Goal: Transaction & Acquisition: Book appointment/travel/reservation

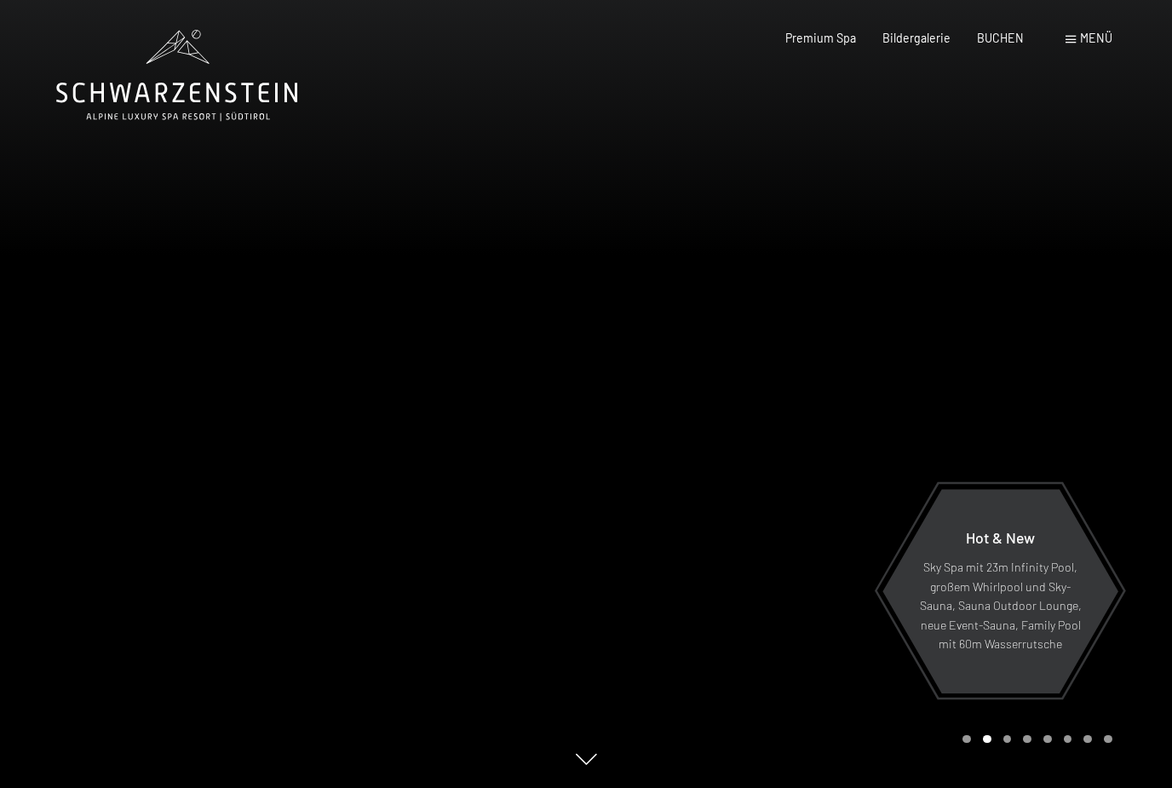
click at [1105, 35] on span "Menü" at bounding box center [1096, 38] width 32 height 14
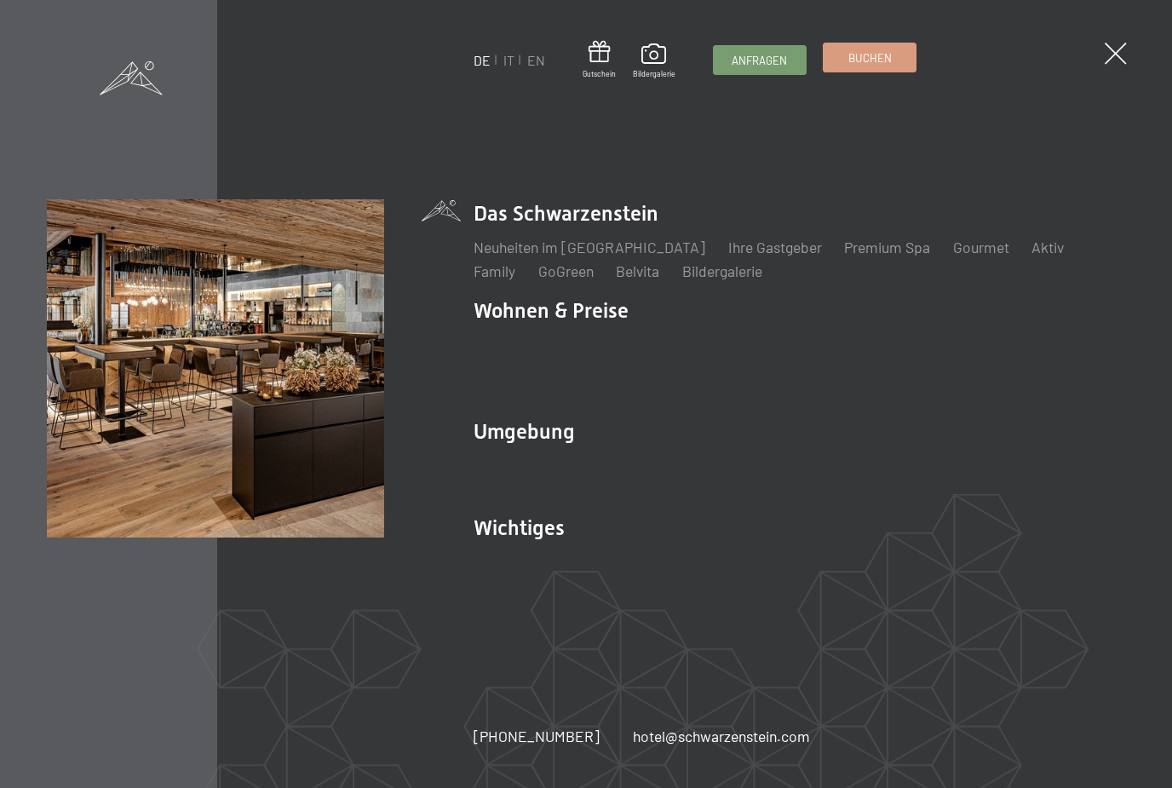
click at [869, 72] on div "Buchen" at bounding box center [870, 58] width 94 height 30
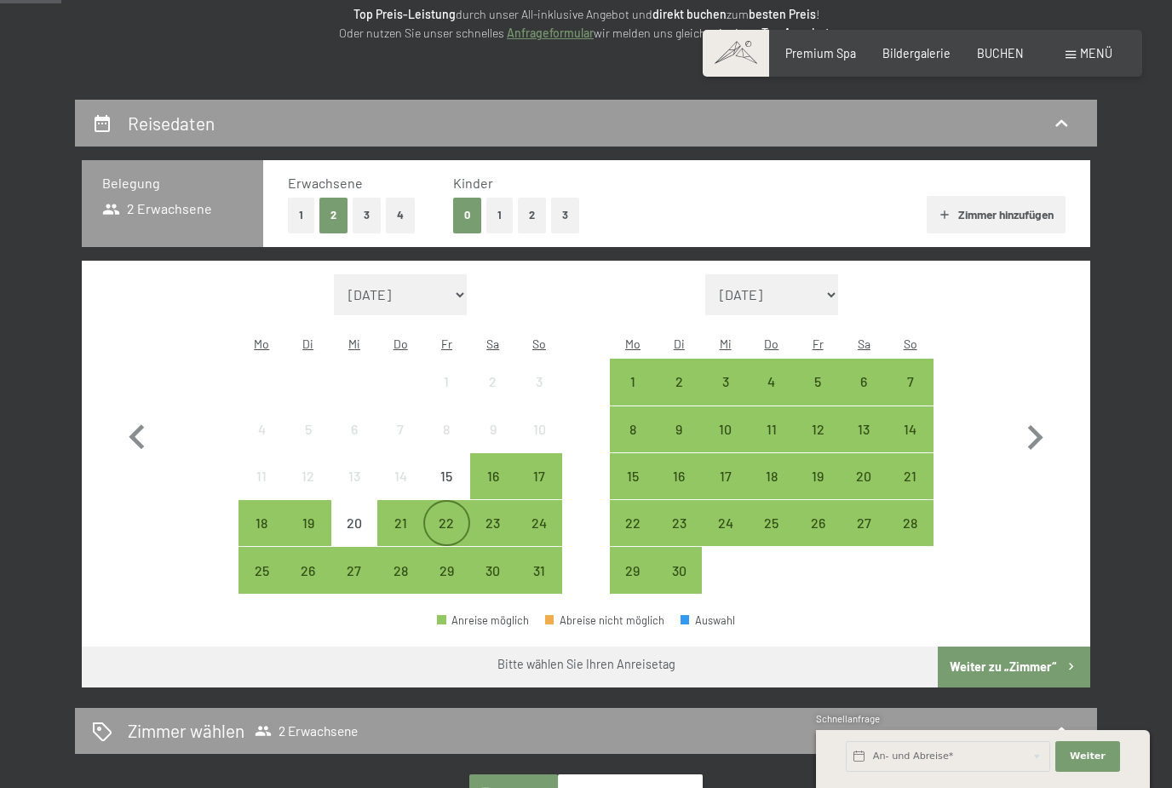
scroll to position [316, 0]
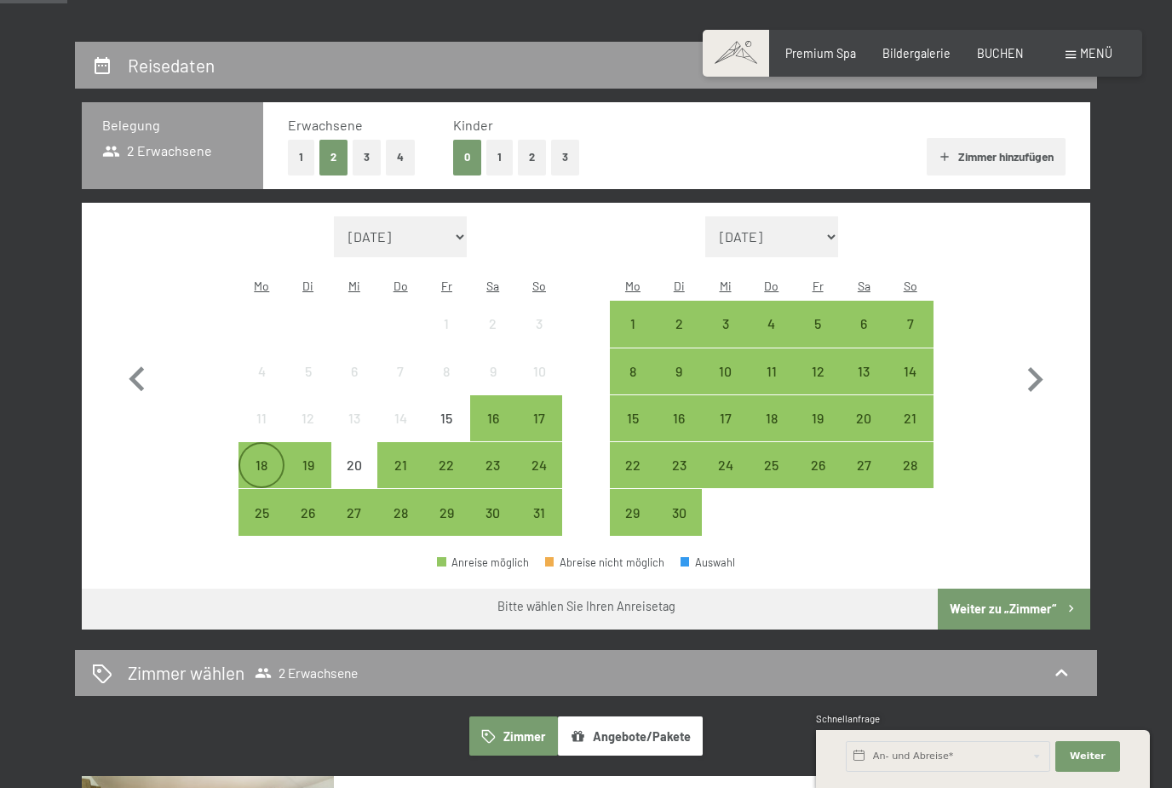
click at [275, 458] on div "18" at bounding box center [261, 479] width 43 height 43
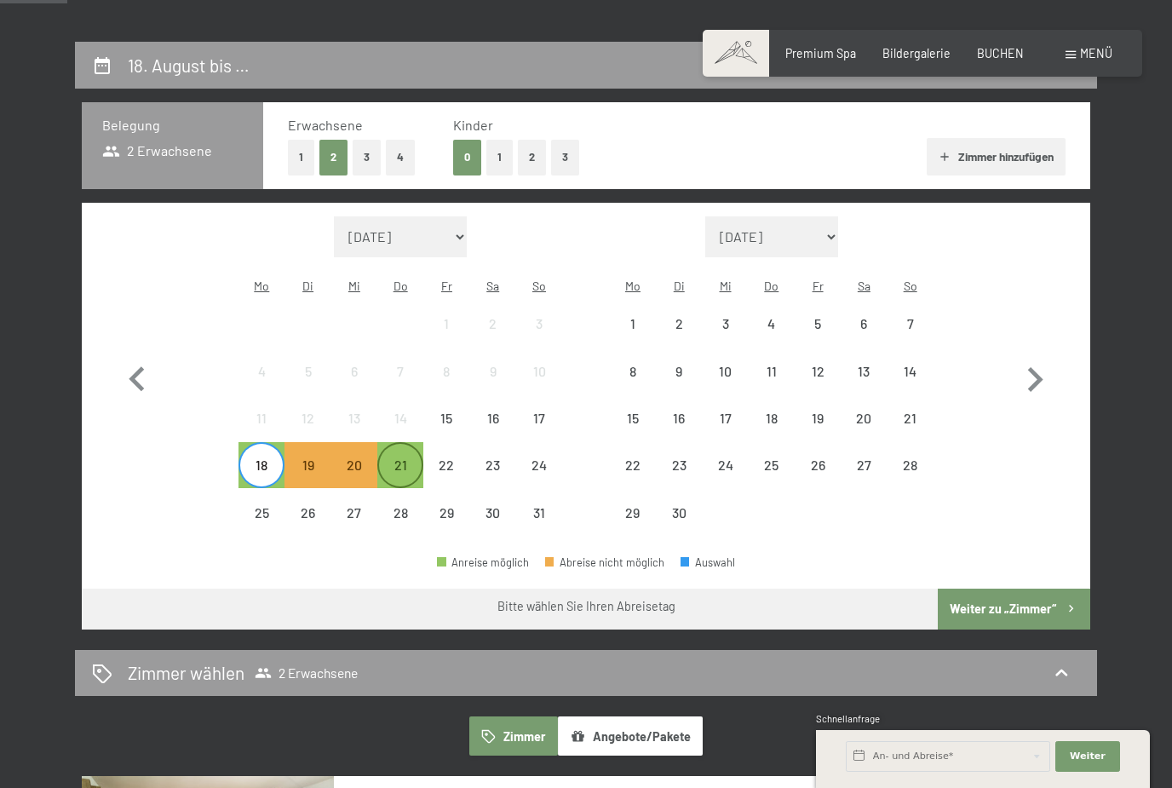
click at [405, 458] on div "21" at bounding box center [400, 479] width 43 height 43
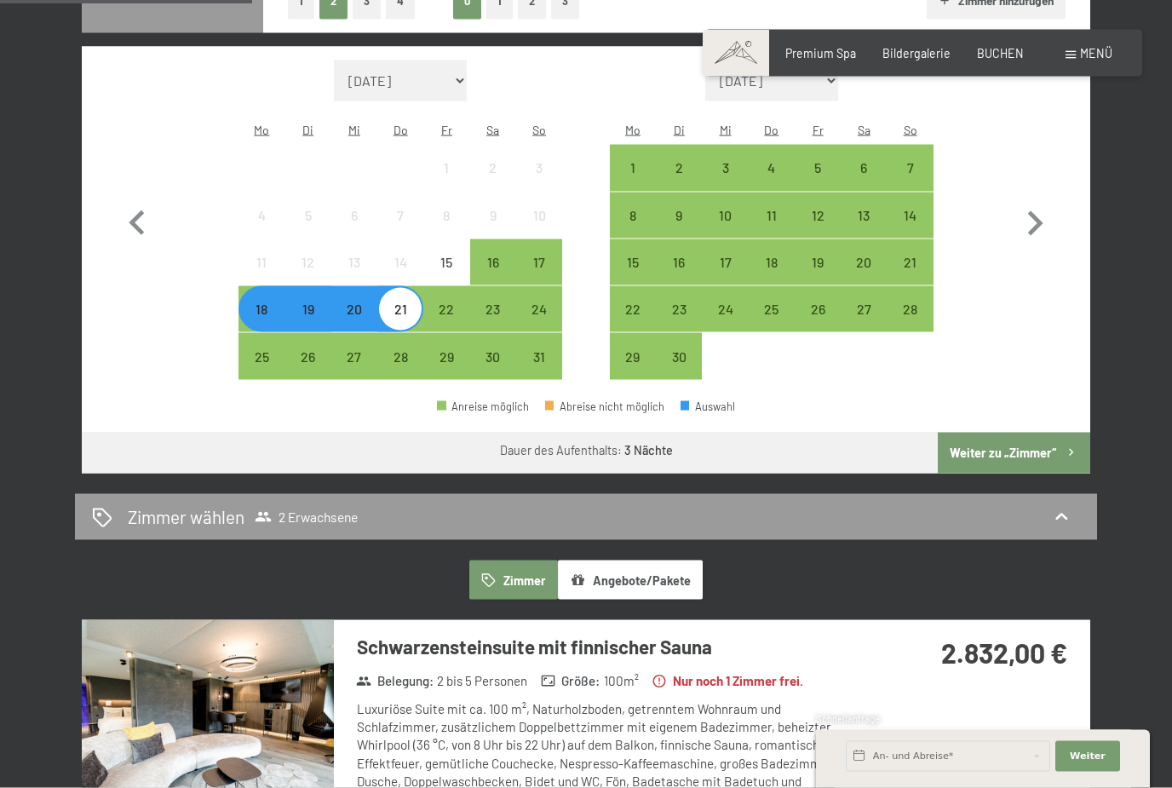
scroll to position [451, 0]
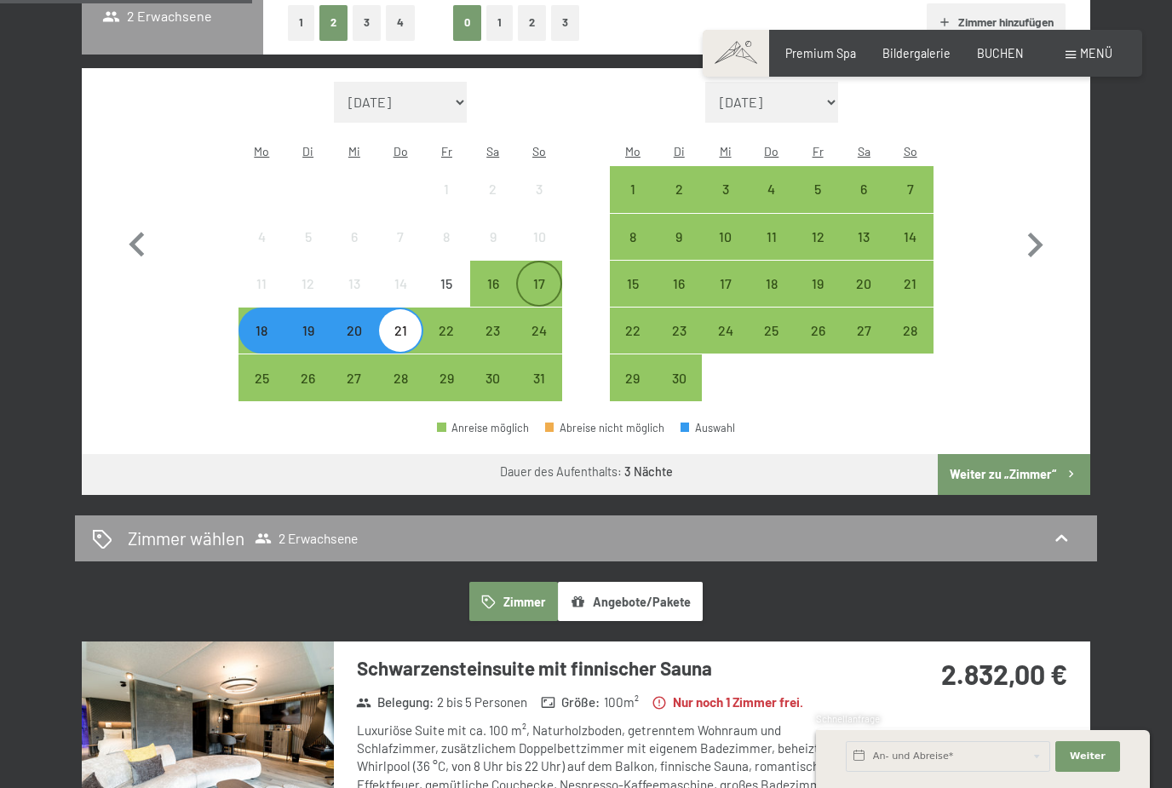
click at [550, 277] on div "17" at bounding box center [539, 298] width 43 height 43
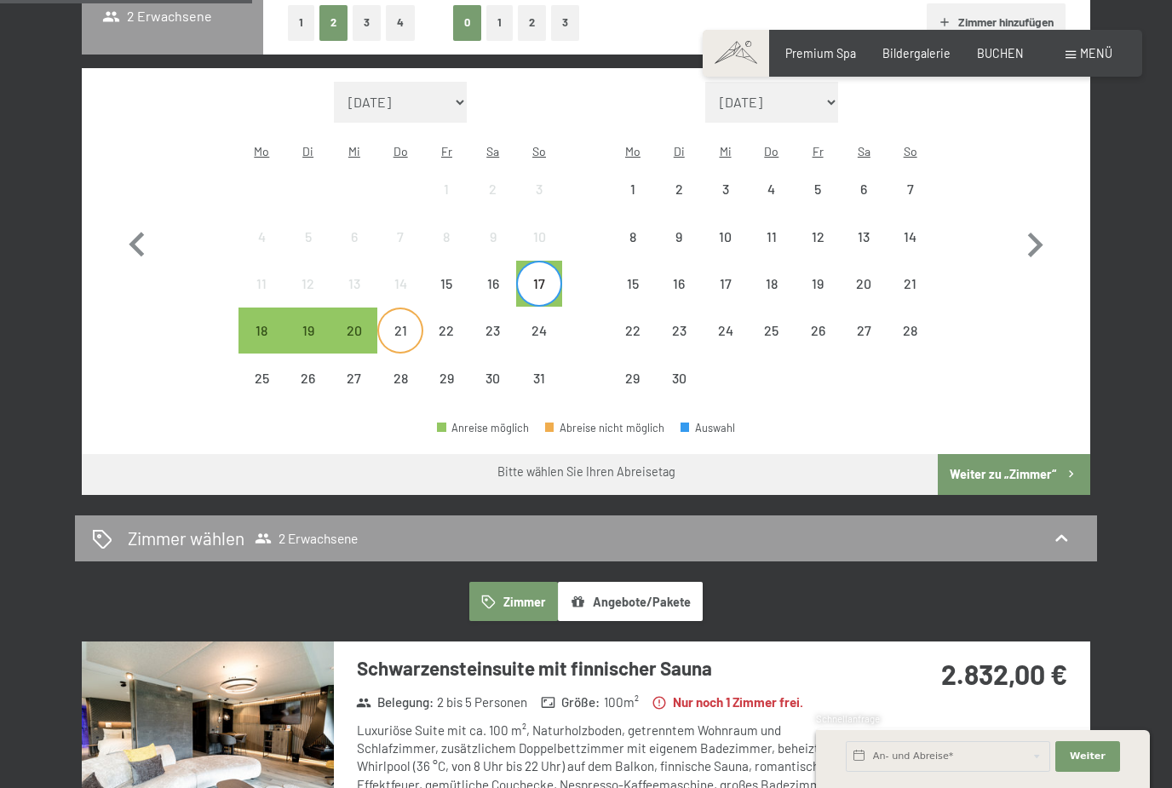
click at [416, 324] on div "21" at bounding box center [400, 345] width 43 height 43
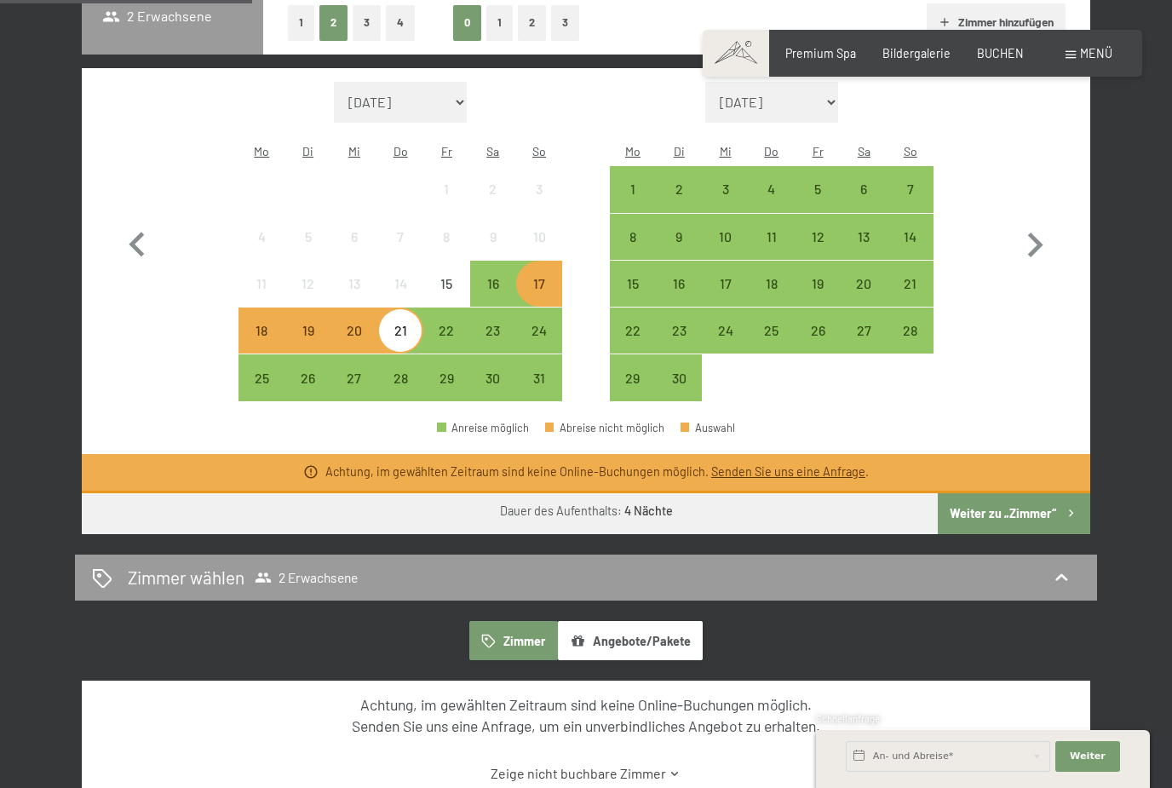
click at [547, 277] on div "17" at bounding box center [539, 298] width 43 height 43
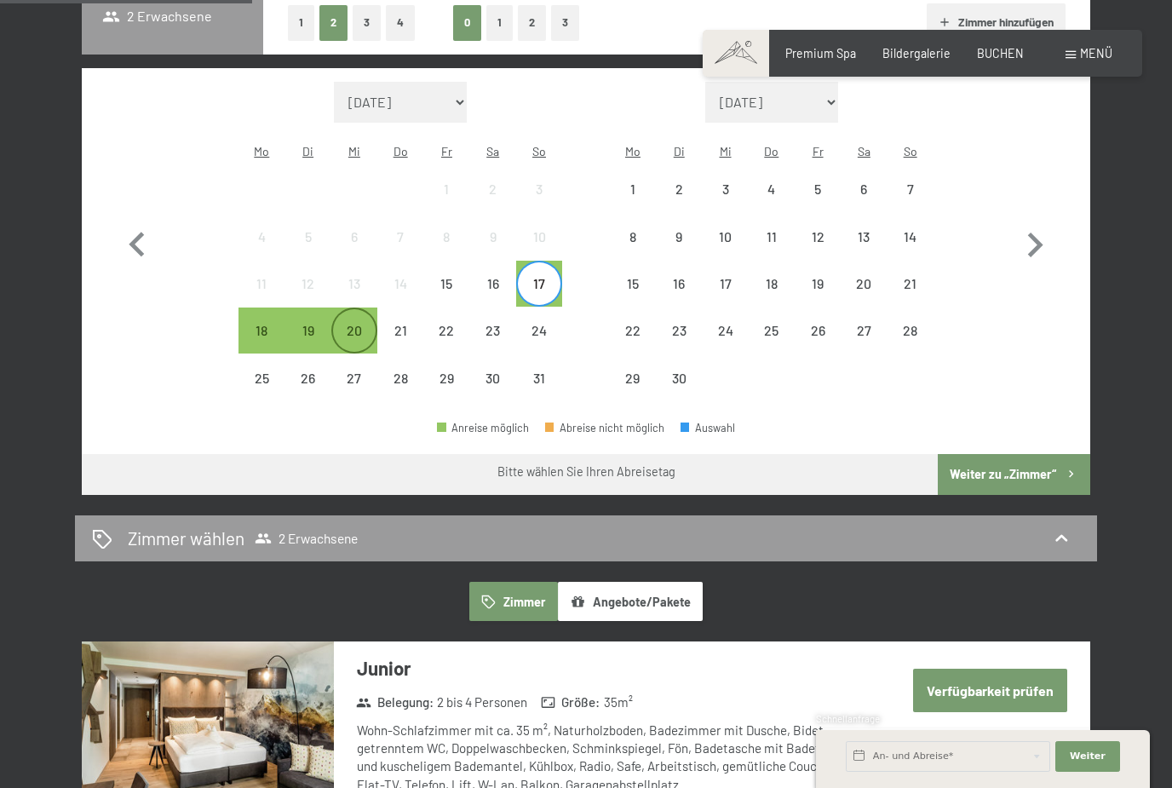
click at [365, 324] on div "20" at bounding box center [354, 345] width 43 height 43
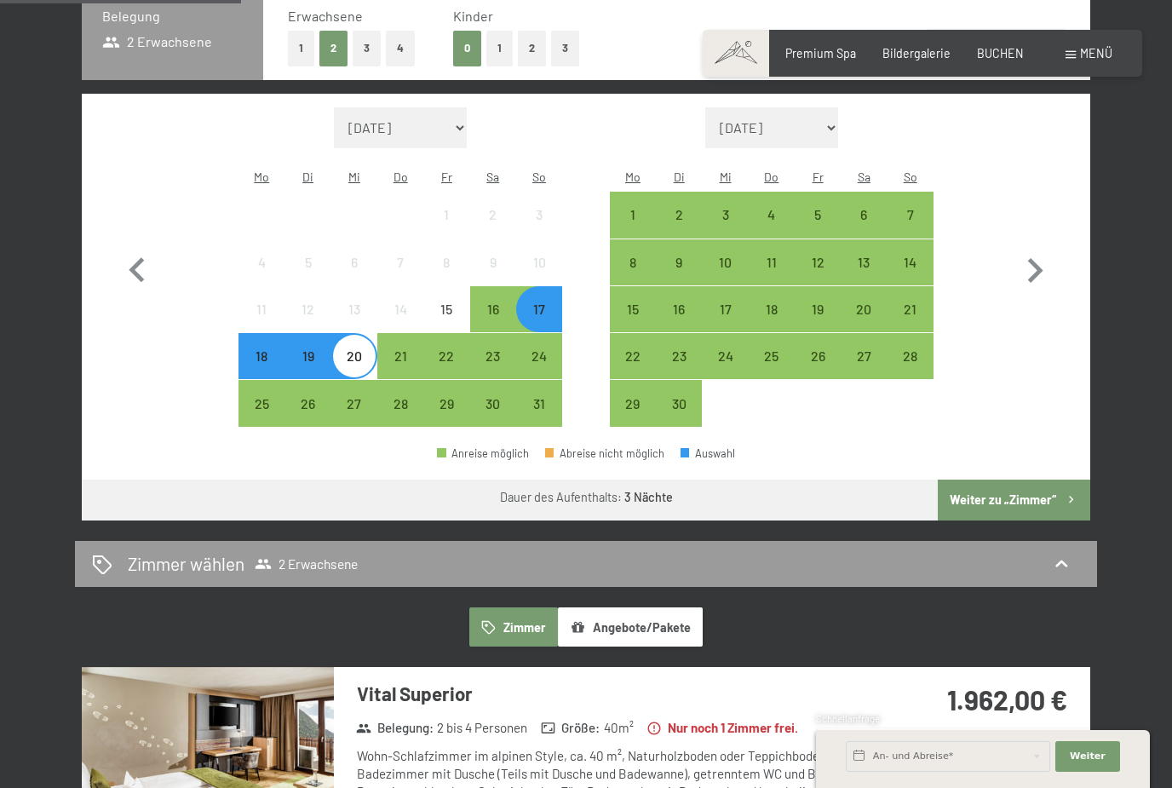
scroll to position [424, 0]
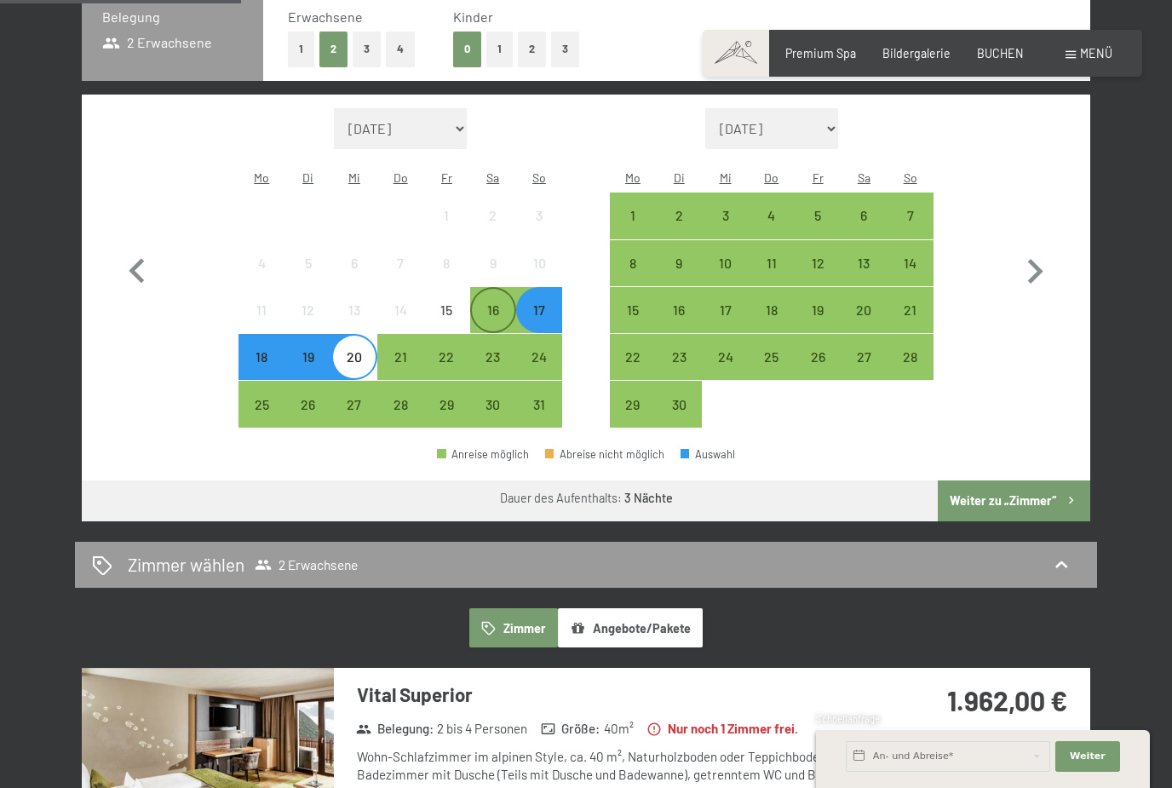
click at [486, 303] on div "16" at bounding box center [493, 324] width 43 height 43
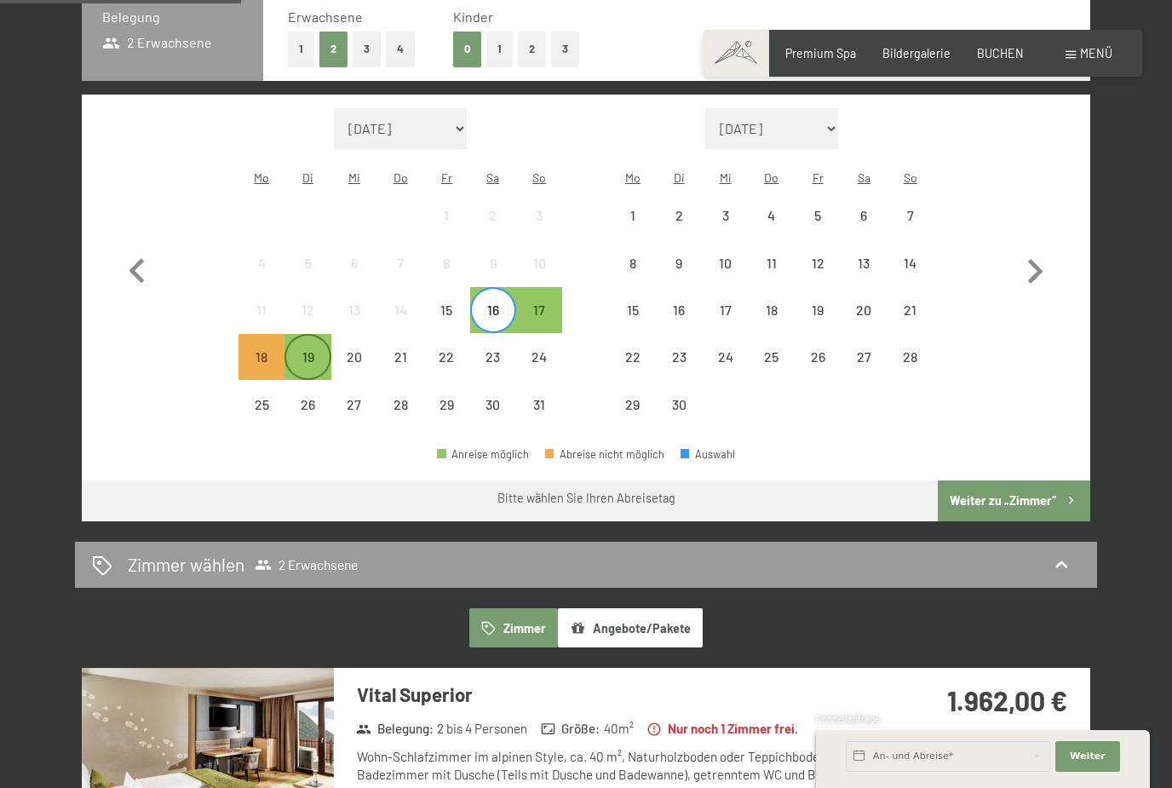
click at [321, 350] on div "19" at bounding box center [307, 371] width 43 height 43
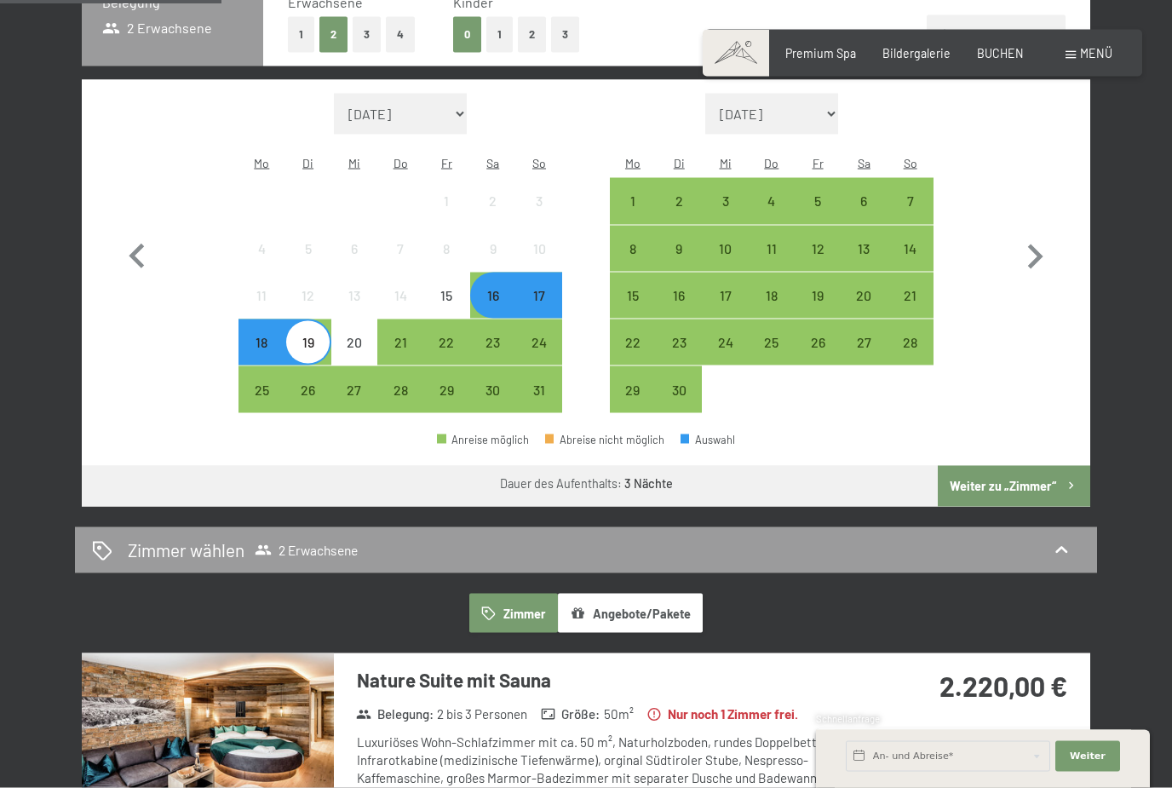
scroll to position [394, 0]
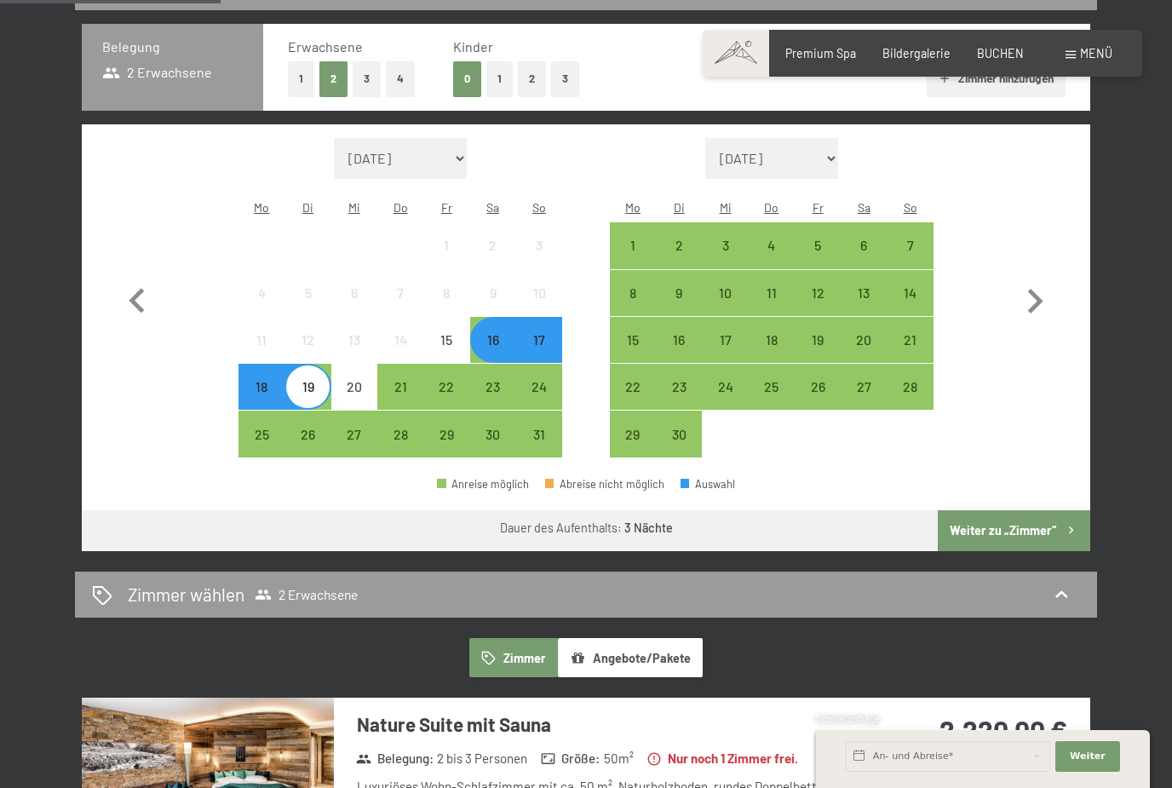
click at [312, 365] on div "19" at bounding box center [307, 386] width 43 height 43
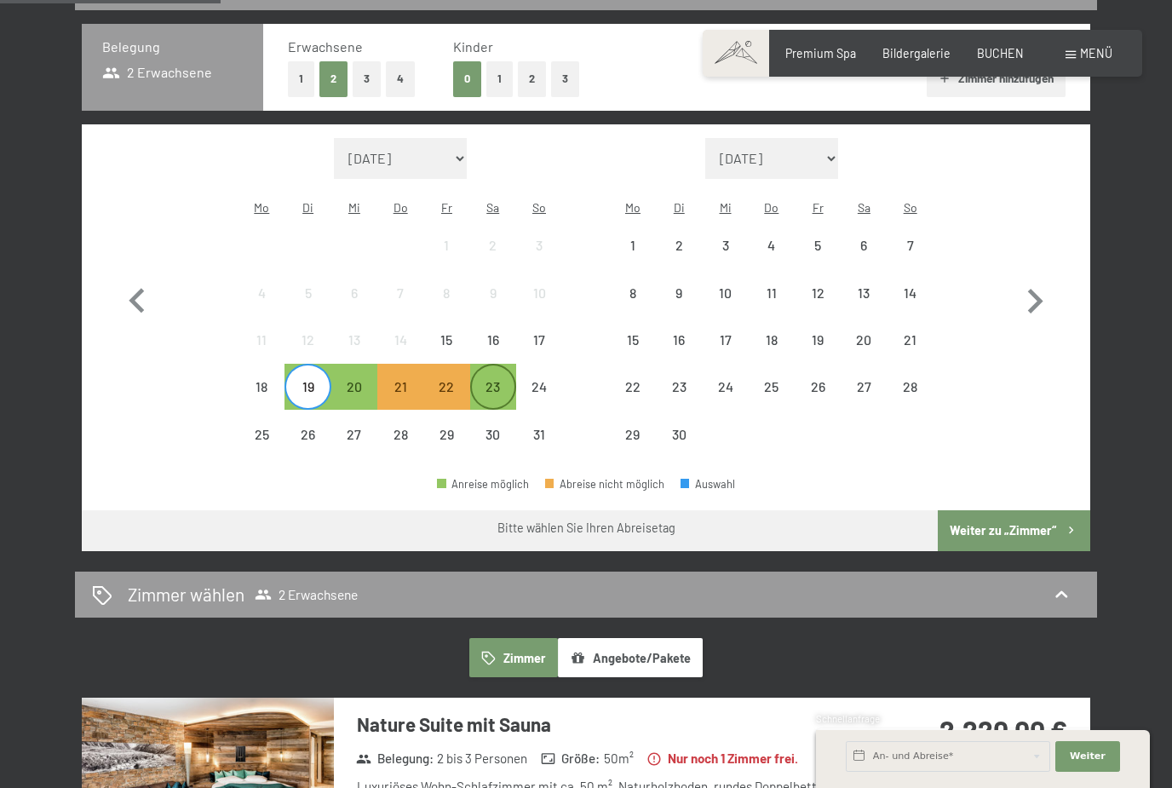
click at [503, 380] on div "23" at bounding box center [493, 401] width 43 height 43
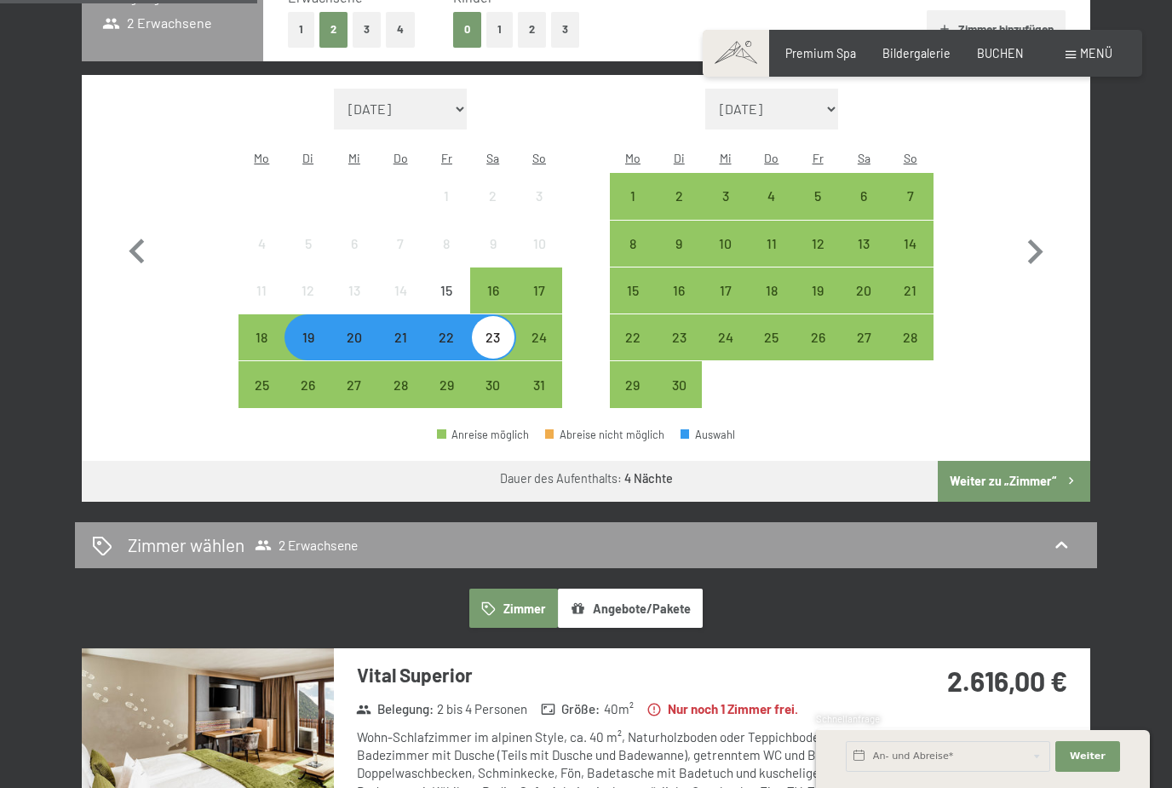
scroll to position [440, 0]
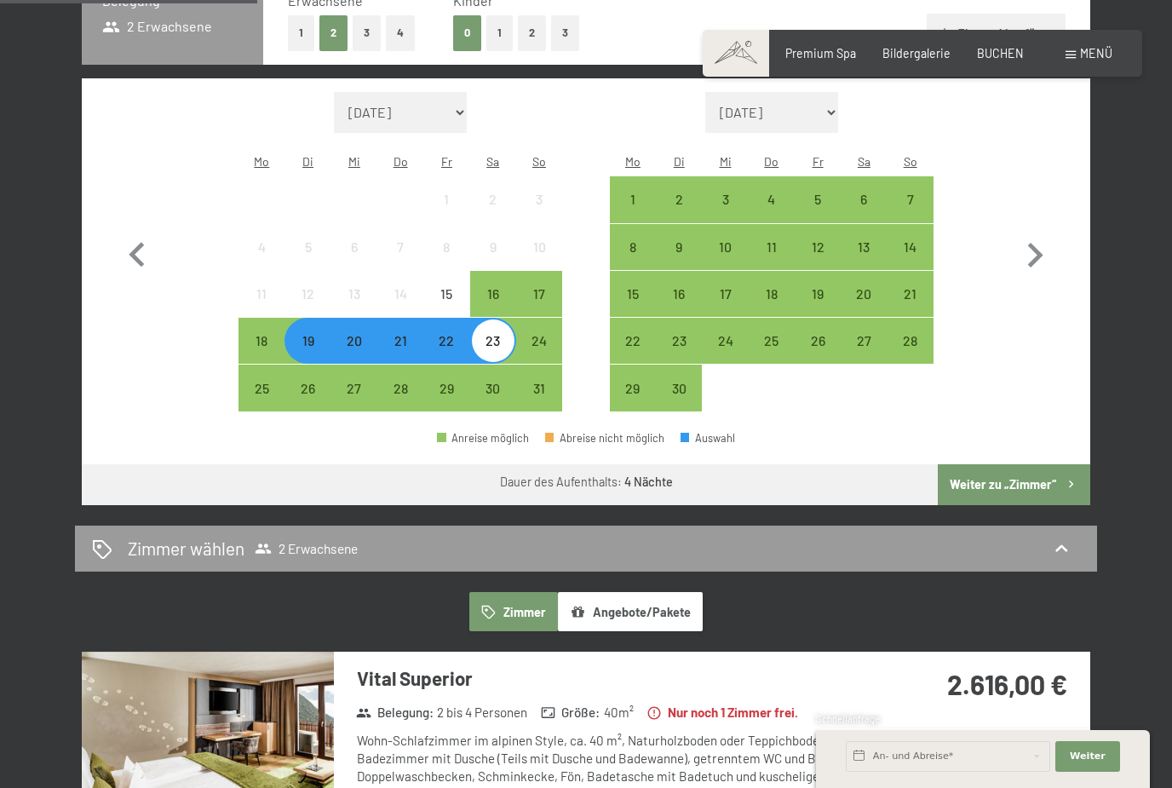
click at [315, 334] on div "19" at bounding box center [307, 355] width 43 height 43
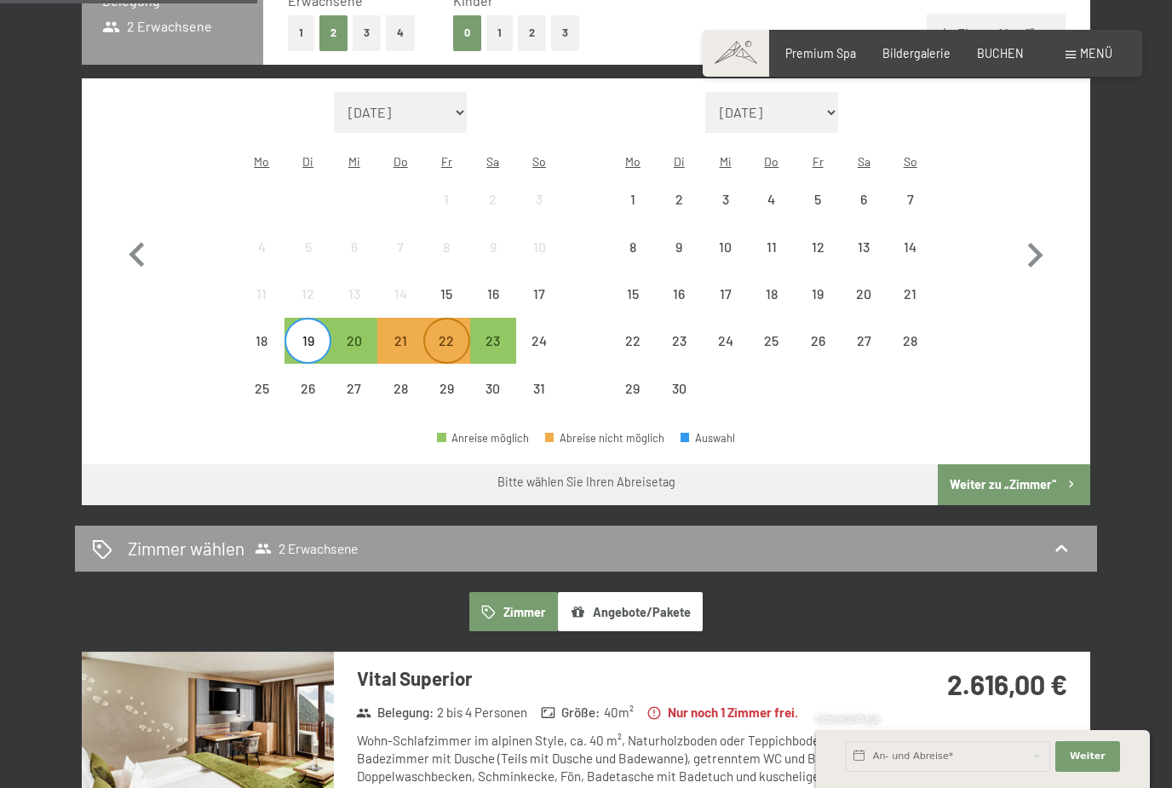
click at [446, 334] on div "22" at bounding box center [446, 355] width 43 height 43
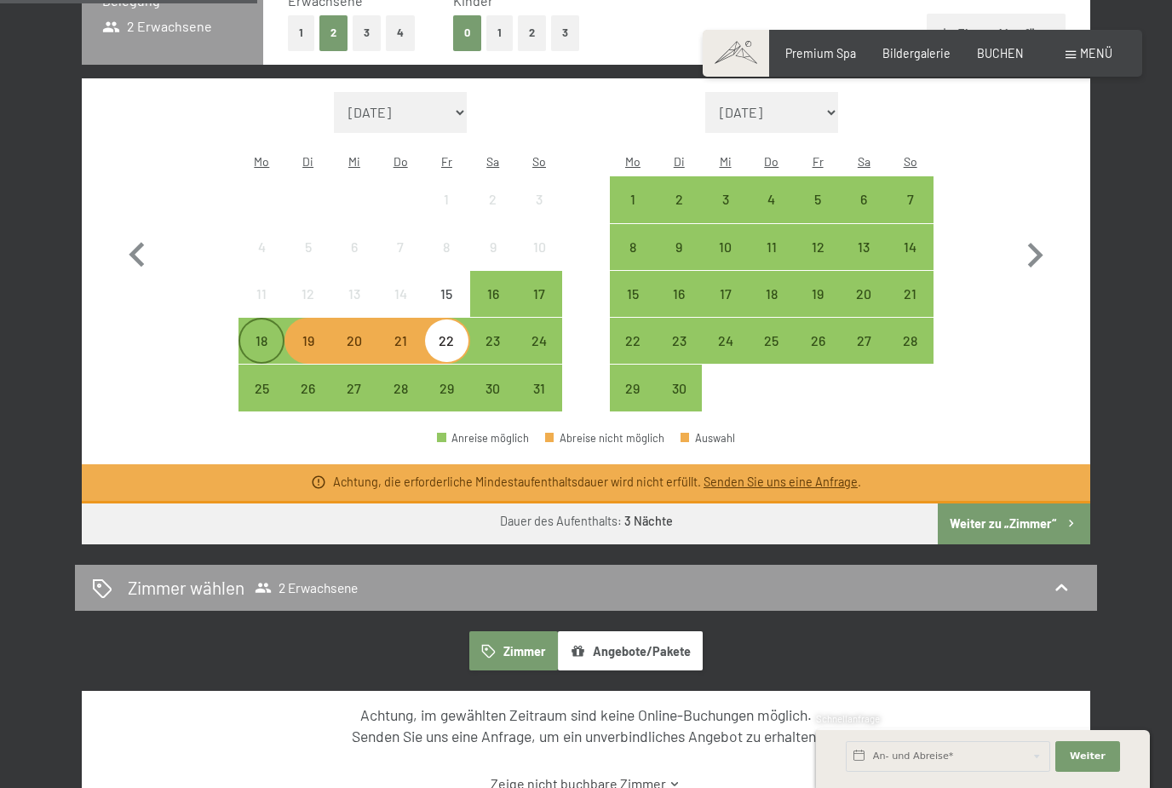
click at [269, 334] on div "18" at bounding box center [261, 355] width 43 height 43
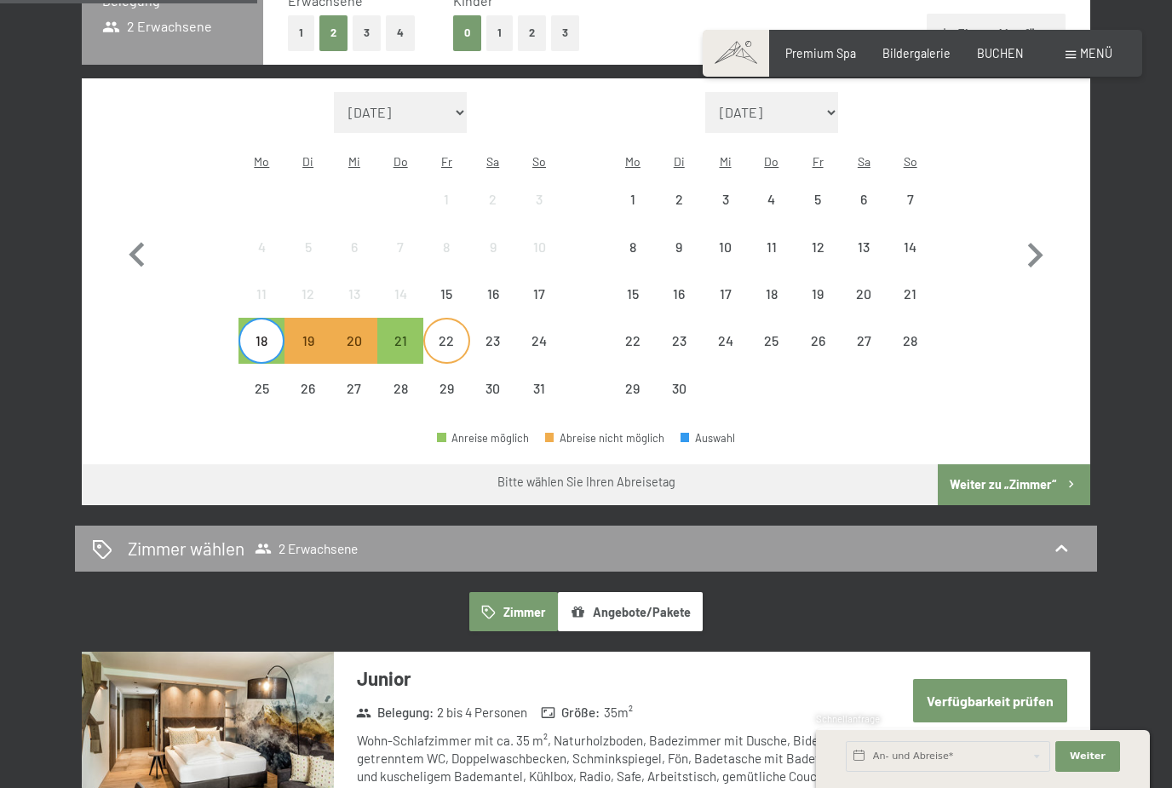
click at [438, 334] on div "22" at bounding box center [446, 355] width 43 height 43
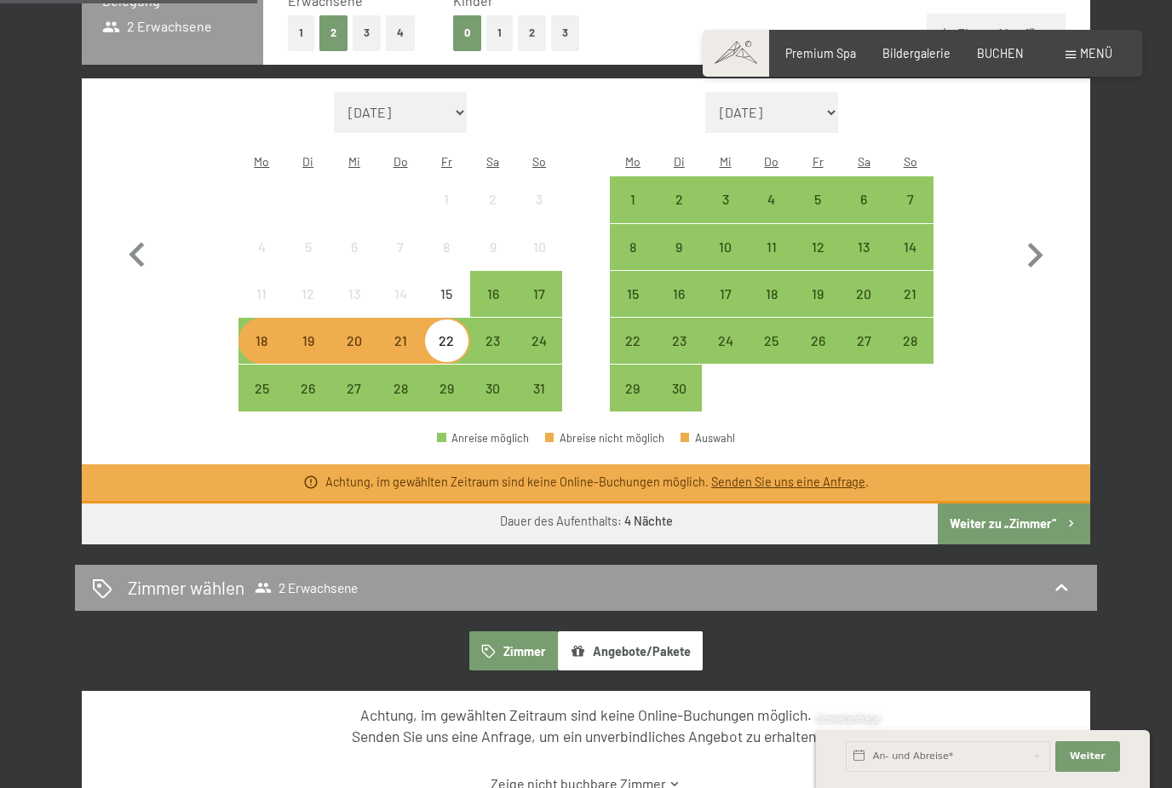
click at [273, 334] on div "18" at bounding box center [261, 355] width 43 height 43
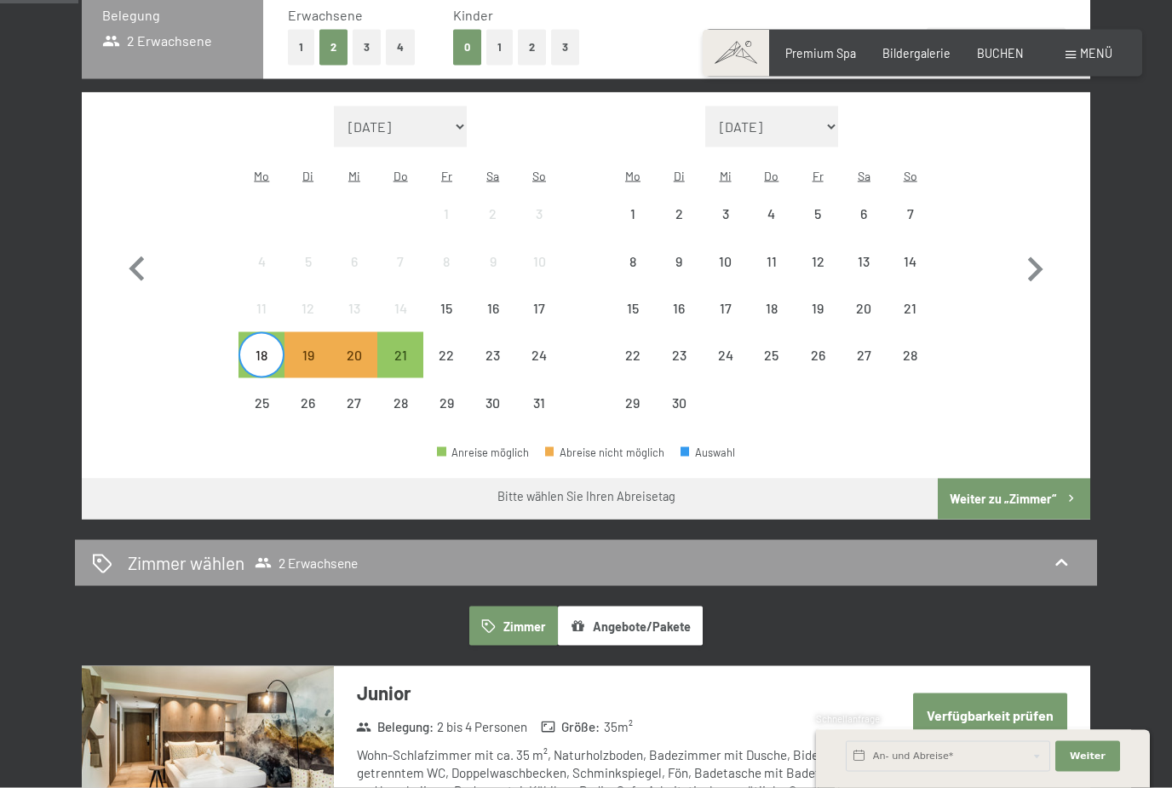
scroll to position [361, 0]
